Goal: Communication & Community: Connect with others

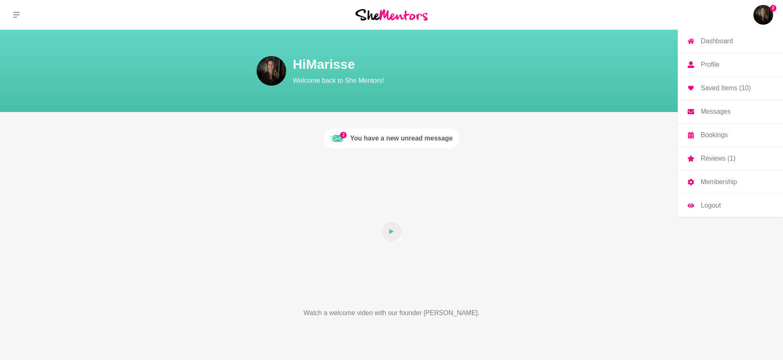
click at [714, 110] on p "Messages" at bounding box center [716, 111] width 30 height 7
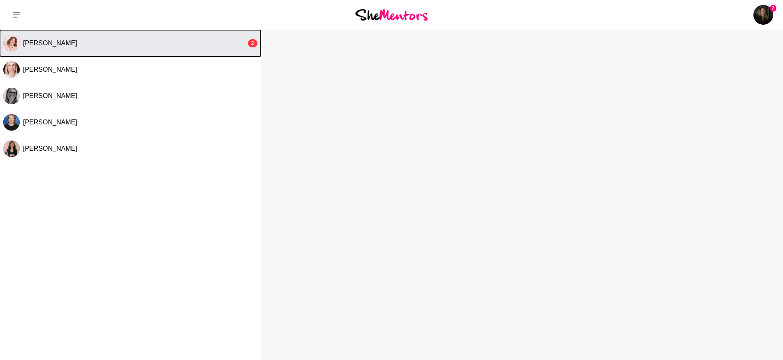
click at [205, 40] on div "[PERSON_NAME]" at bounding box center [134, 43] width 223 height 8
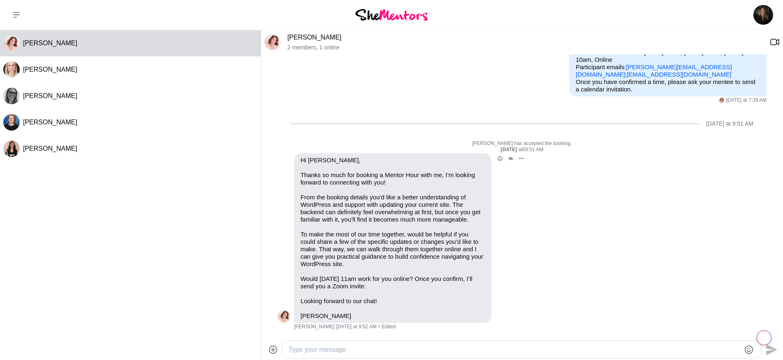
scroll to position [143, 0]
click at [397, 344] on div at bounding box center [515, 349] width 452 height 11
click at [396, 346] on textarea "Type your message" at bounding box center [515, 349] width 452 height 10
type textarea "H"
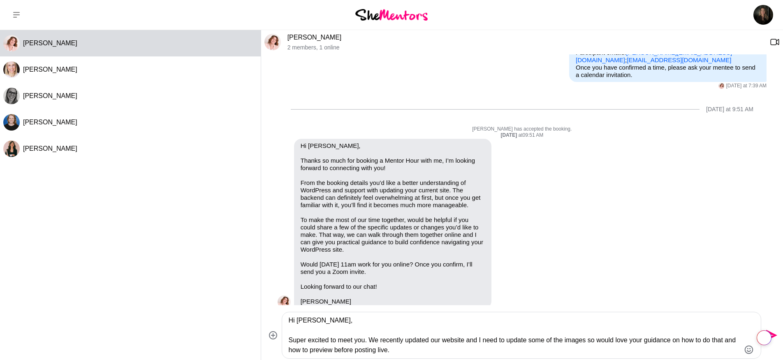
click at [418, 349] on textarea "Hi [PERSON_NAME], Super excited to meet you. We recently updated our website an…" at bounding box center [515, 335] width 452 height 40
click at [417, 348] on textarea "Hi [PERSON_NAME], Super excited to meet you. We recently updated our website, a…" at bounding box center [515, 335] width 452 height 40
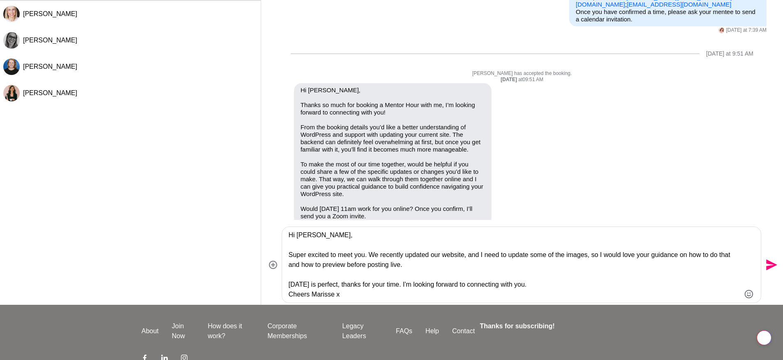
scroll to position [58, 0]
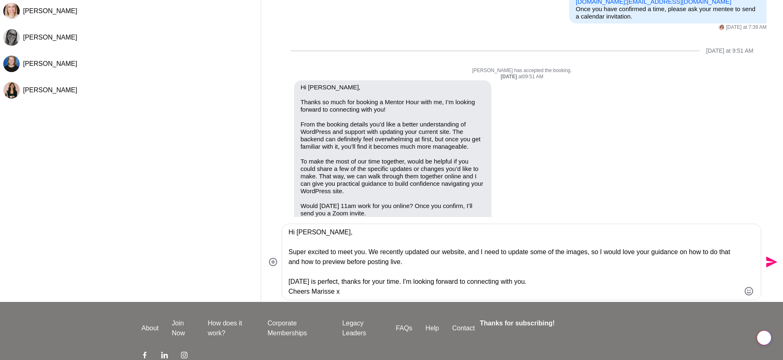
type textarea "Hi [PERSON_NAME], Super excited to meet you. We recently updated our website, a…"
click at [773, 259] on icon "Send" at bounding box center [771, 261] width 13 height 13
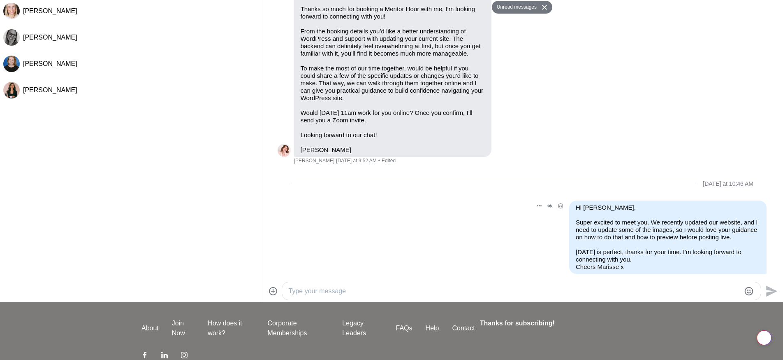
scroll to position [267, 0]
